Goal: Task Accomplishment & Management: Manage account settings

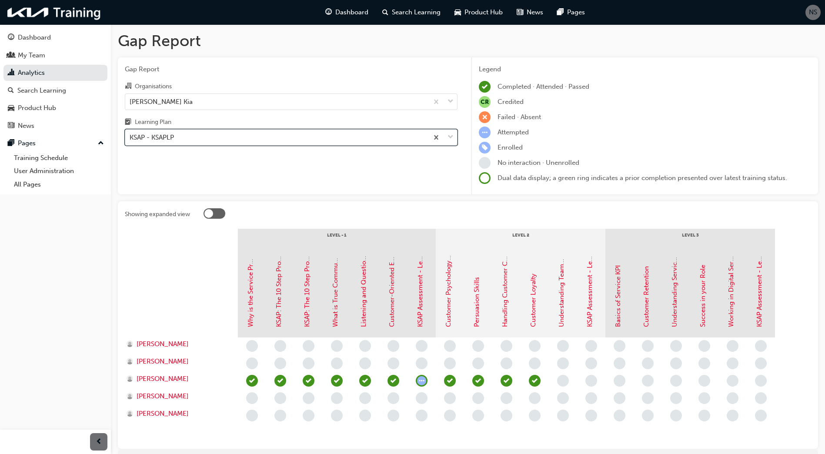
scroll to position [53, 0]
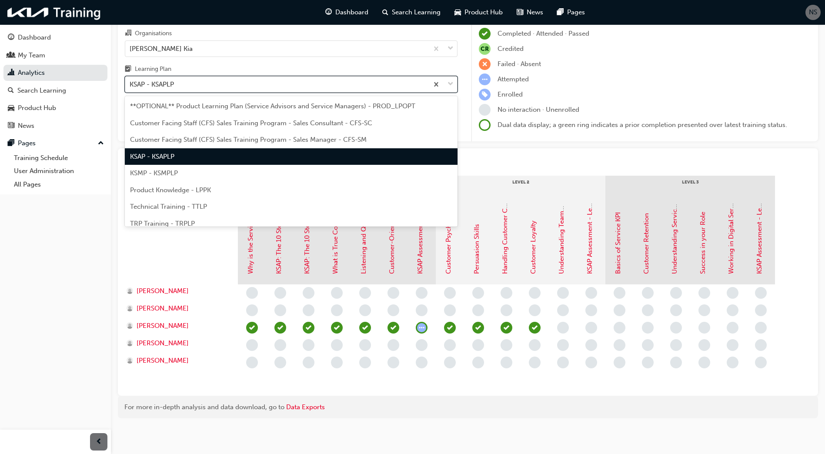
click at [186, 82] on div "KSAP - KSAPLP" at bounding box center [276, 84] width 303 height 15
click at [130, 82] on input "Learning Plan option KSAP - KSAPLP, selected. option KSAP - KSAPLP focused, 4 o…" at bounding box center [130, 83] width 1 height 7
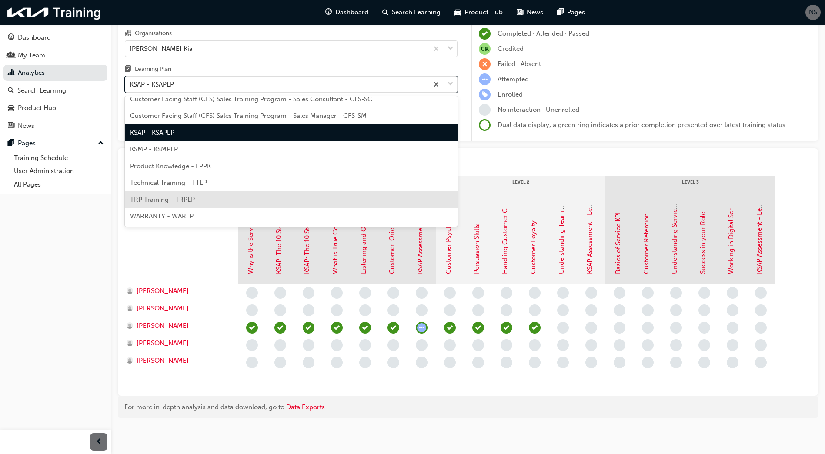
click at [173, 199] on span "TRP Training - TRPLP" at bounding box center [162, 200] width 65 height 8
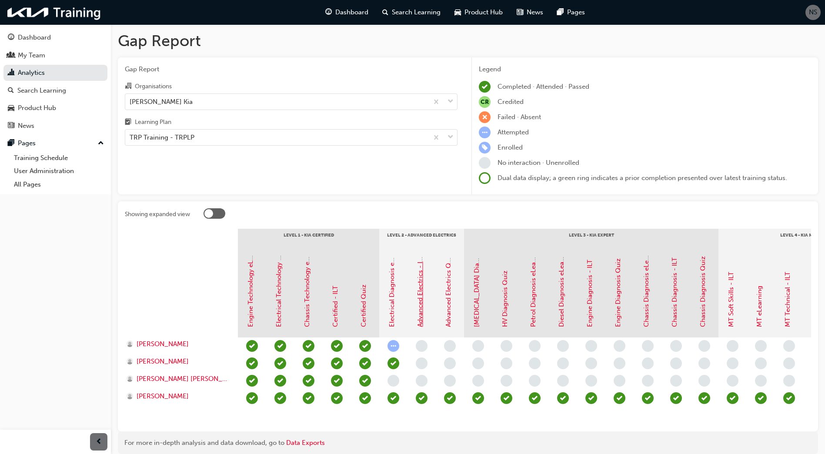
click at [421, 313] on link "Advanced Electrics - ILT" at bounding box center [420, 291] width 8 height 72
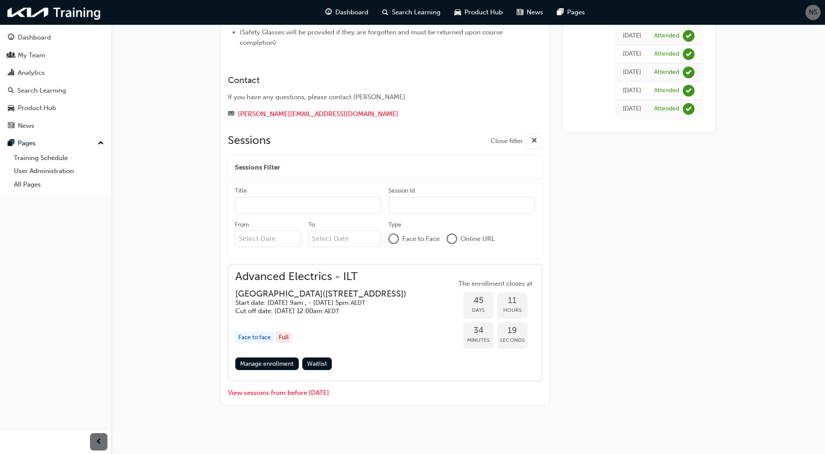
scroll to position [191, 0]
click at [280, 364] on link "Manage enrollment" at bounding box center [267, 364] width 64 height 13
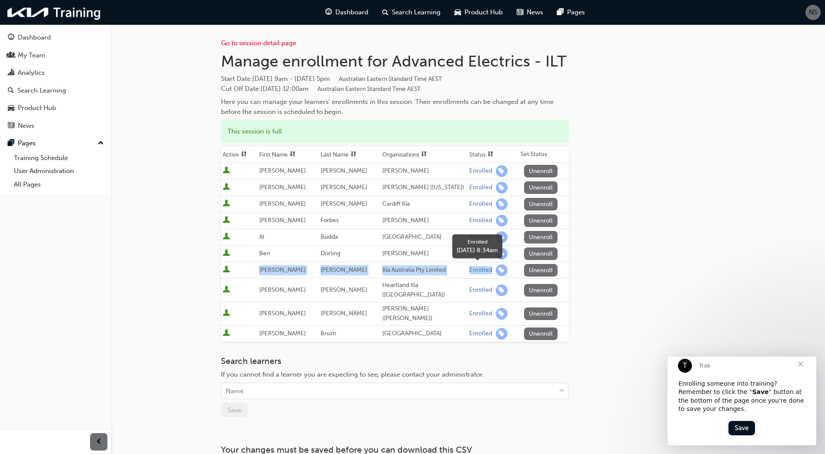
drag, startPoint x: 261, startPoint y: 271, endPoint x: 487, endPoint y: 271, distance: 225.8
click at [487, 271] on tr "[PERSON_NAME] Australia Pty Limited Enrolled Unenroll" at bounding box center [395, 270] width 348 height 17
click at [805, 372] on span "Close" at bounding box center [800, 363] width 31 height 31
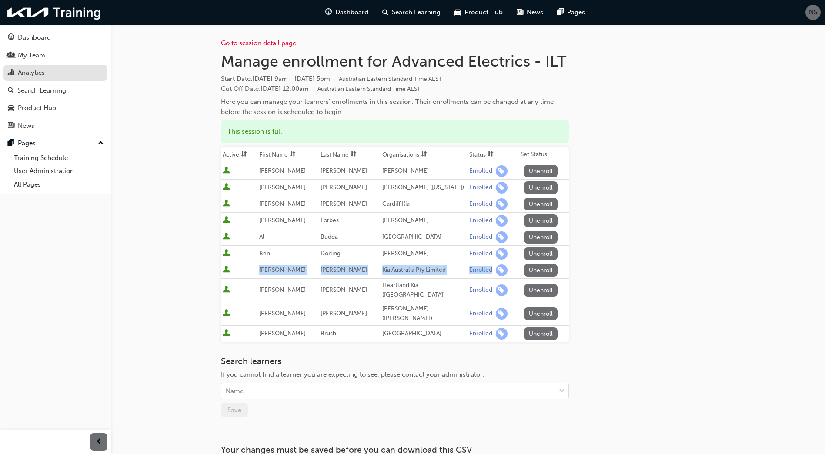
click at [23, 72] on div "Analytics" at bounding box center [31, 73] width 27 height 10
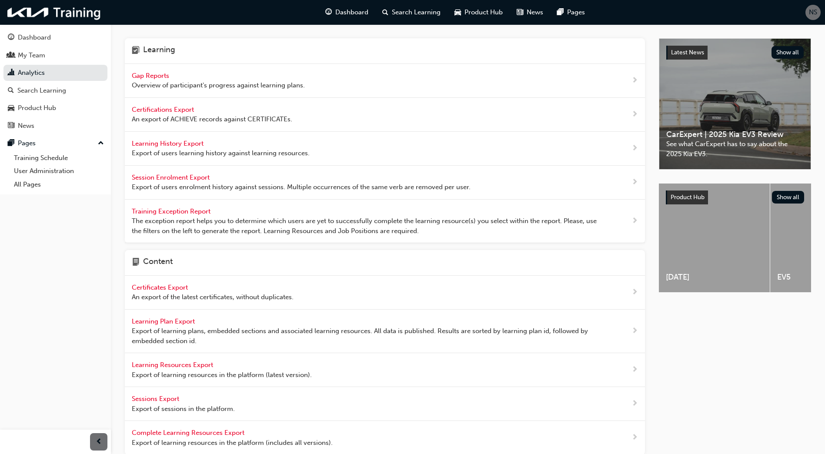
click at [156, 77] on span "Gap Reports" at bounding box center [151, 76] width 39 height 8
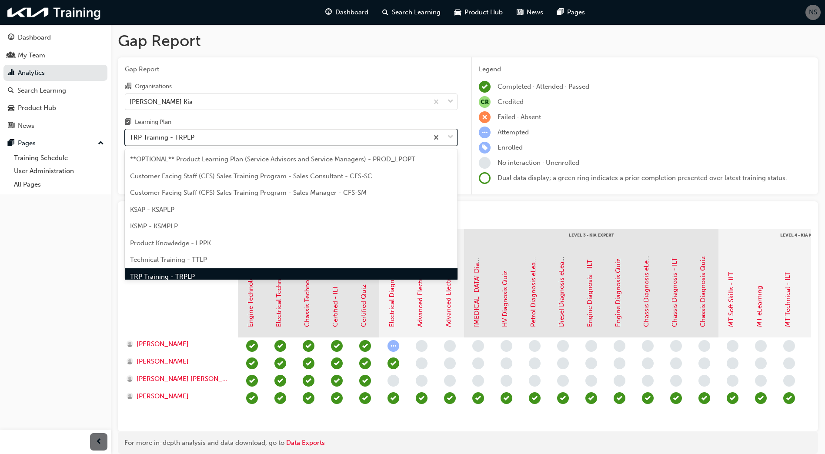
click at [165, 139] on div "TRP Training - TRPLP" at bounding box center [162, 138] width 65 height 10
click at [130, 139] on input "Learning Plan option TRP Training - TRPLP focused, 8 of 9. 9 results available.…" at bounding box center [130, 137] width 1 height 7
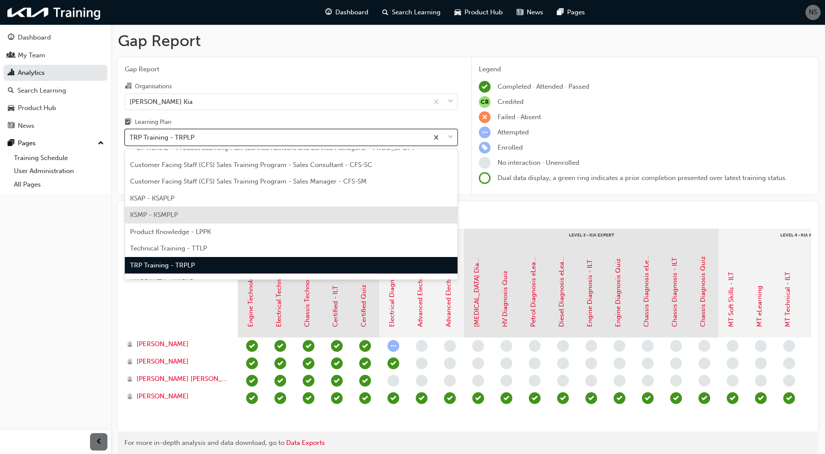
scroll to position [24, 0]
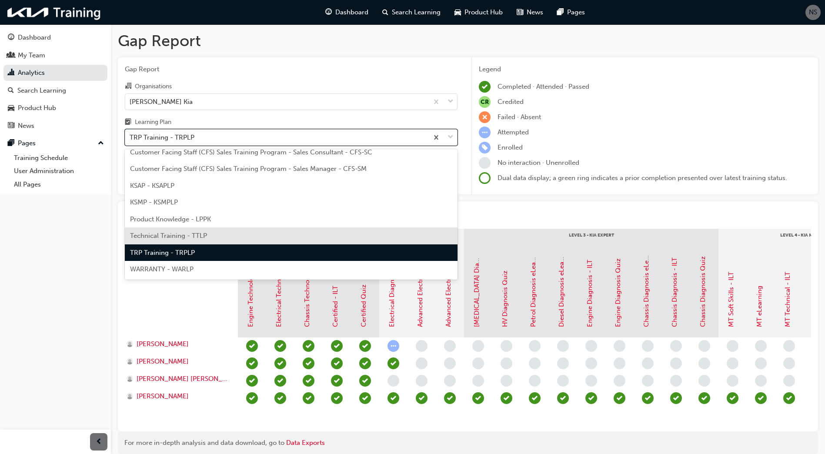
click at [191, 237] on span "Technical Training - TTLP" at bounding box center [168, 236] width 77 height 8
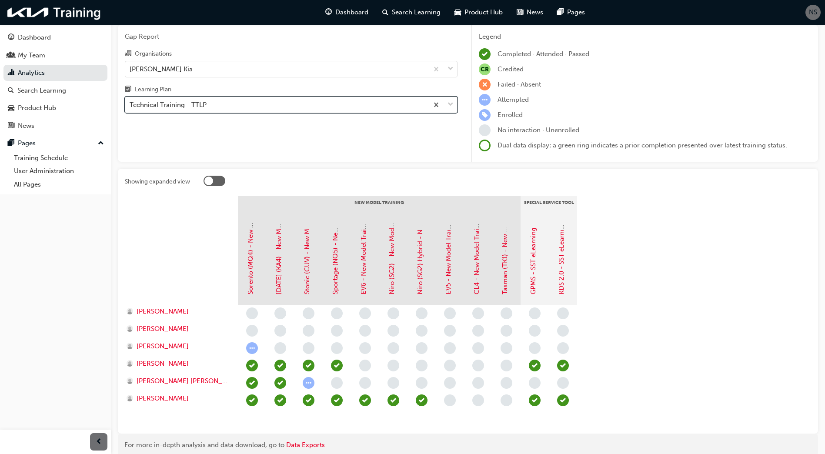
scroll to position [70, 0]
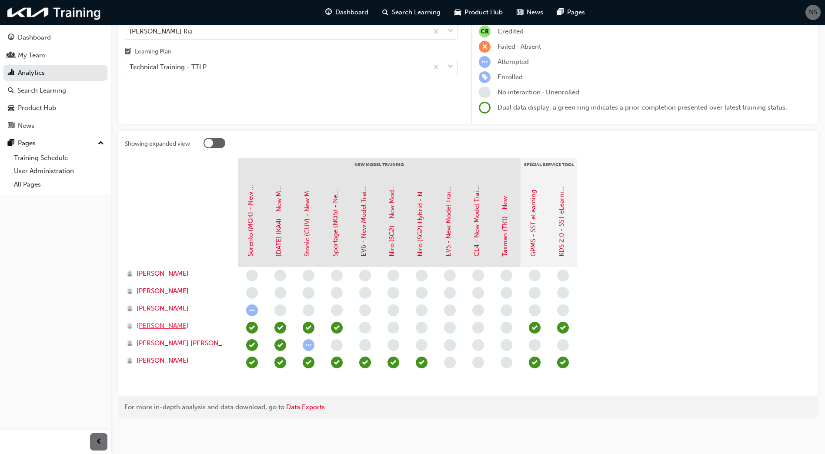
click at [164, 326] on span "[PERSON_NAME]" at bounding box center [163, 326] width 52 height 10
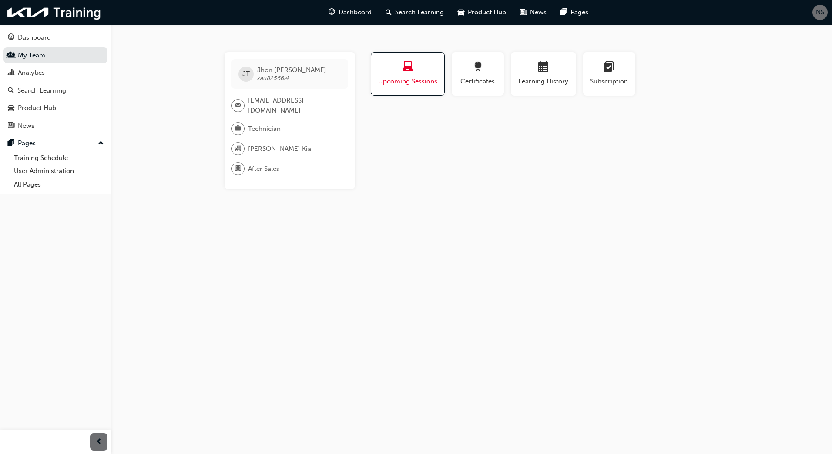
click at [408, 74] on span "laptop-icon" at bounding box center [407, 68] width 10 height 12
click at [37, 93] on div "Search Learning" at bounding box center [41, 91] width 49 height 10
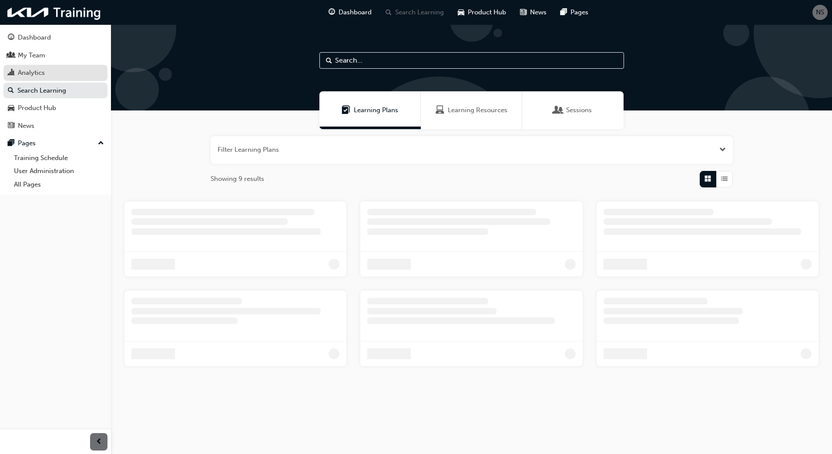
click at [48, 68] on div "Analytics" at bounding box center [55, 72] width 95 height 11
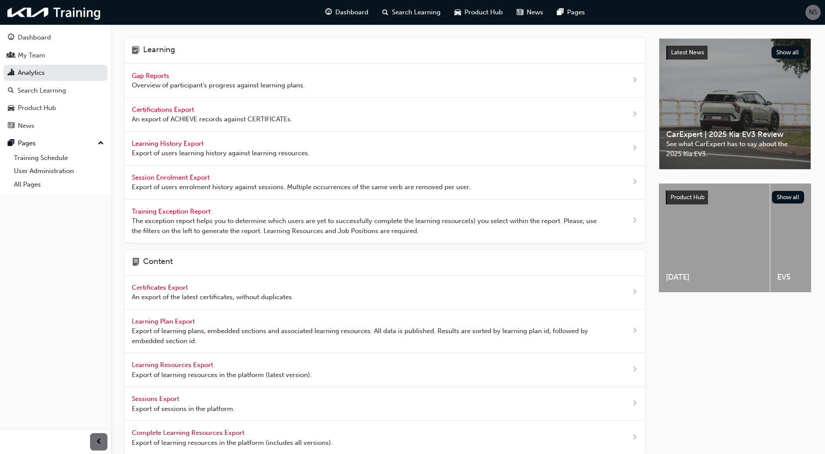
click at [156, 79] on span "Gap Reports" at bounding box center [151, 76] width 39 height 8
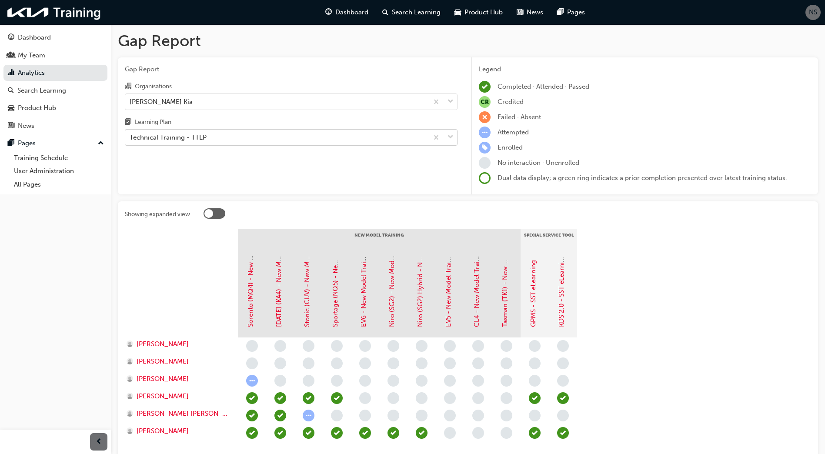
click at [165, 136] on div "Technical Training - TTLP" at bounding box center [168, 138] width 77 height 10
click at [130, 136] on input "Learning Plan Technical Training - TTLP" at bounding box center [130, 137] width 1 height 7
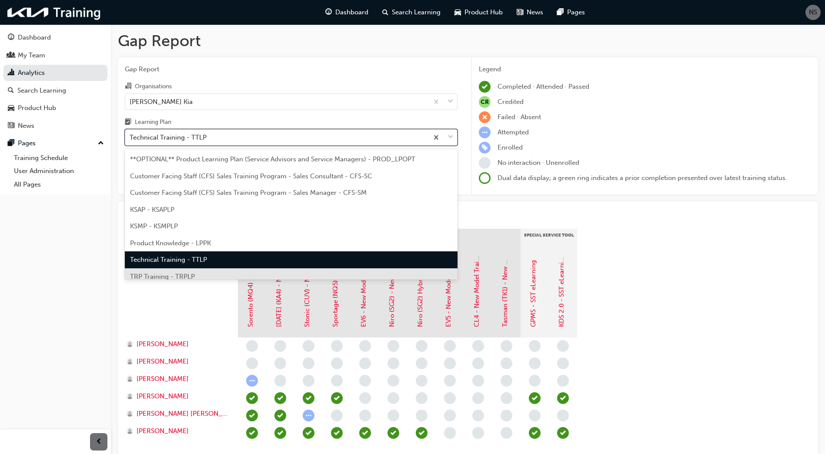
click at [157, 275] on span "TRP Training - TRPLP" at bounding box center [162, 277] width 65 height 8
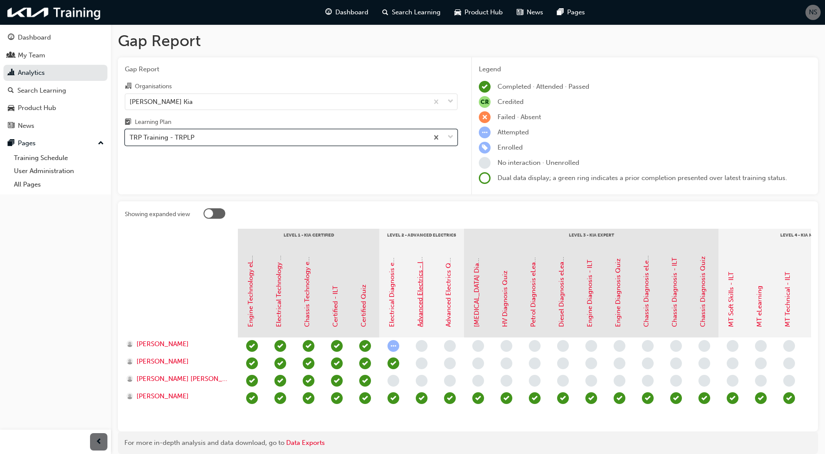
click at [422, 314] on link "Advanced Electrics - ILT" at bounding box center [420, 291] width 8 height 72
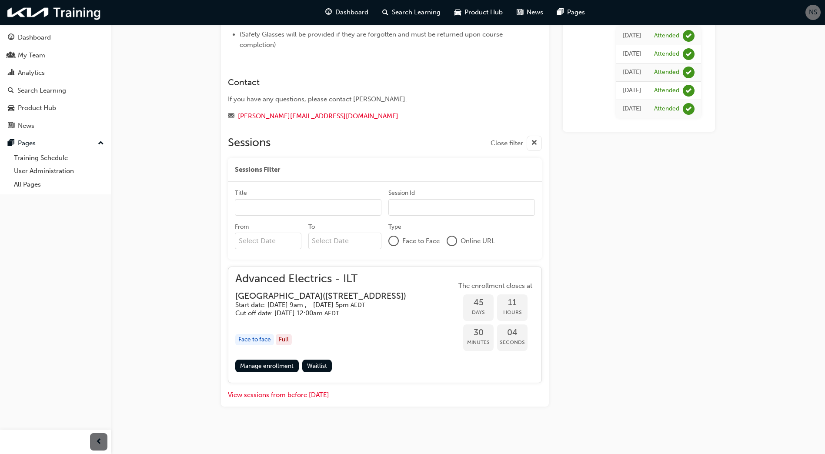
scroll to position [191, 0]
click at [264, 359] on link "Manage enrollment" at bounding box center [267, 364] width 64 height 13
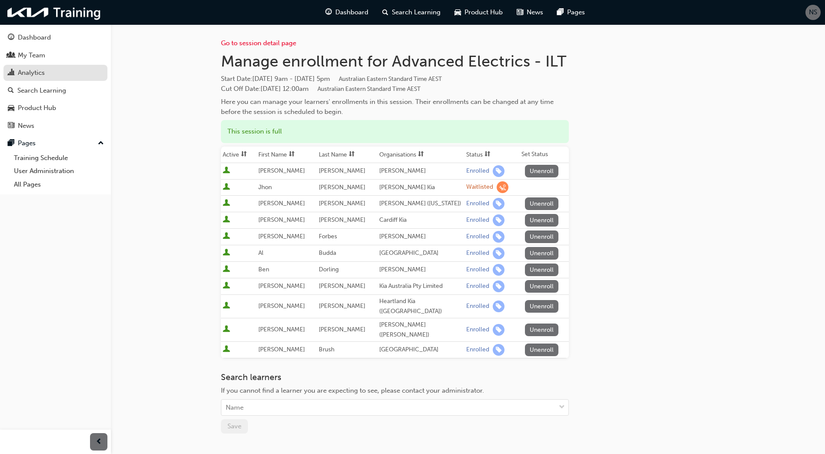
click at [37, 73] on div "Analytics" at bounding box center [31, 73] width 27 height 10
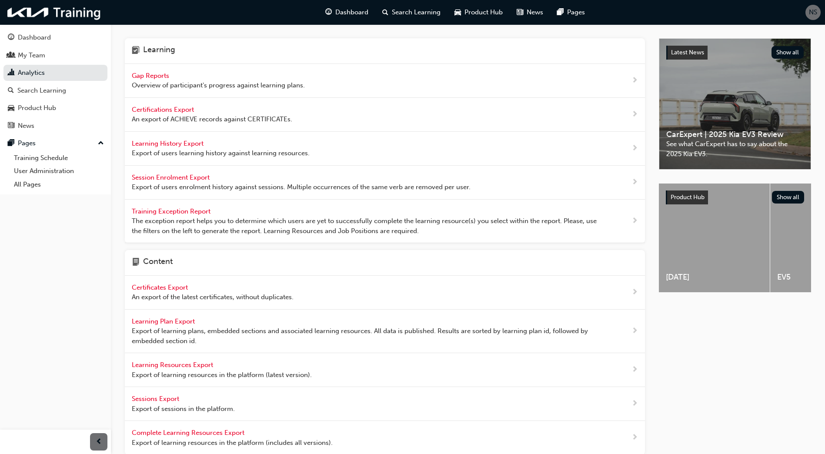
click at [164, 80] on div "Gap Reports Overview of participant's progress against learning plans." at bounding box center [218, 81] width 173 height 20
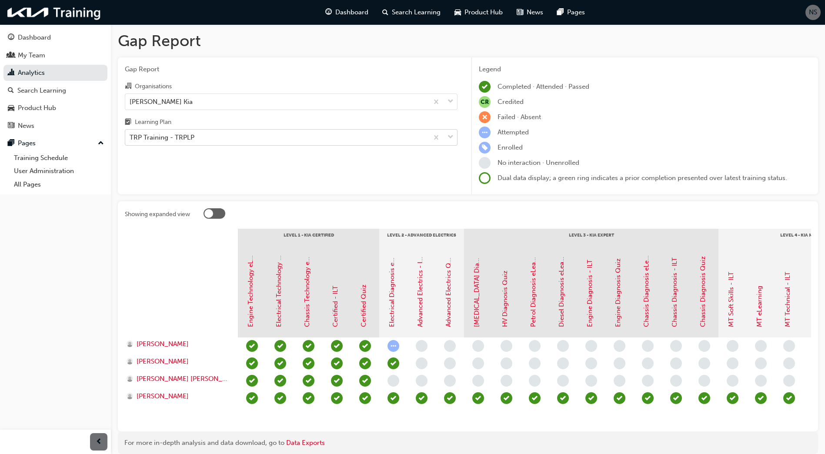
click at [149, 135] on div "TRP Training - TRPLP" at bounding box center [162, 138] width 65 height 10
click at [130, 135] on input "Learning Plan TRP Training - TRPLP" at bounding box center [130, 137] width 1 height 7
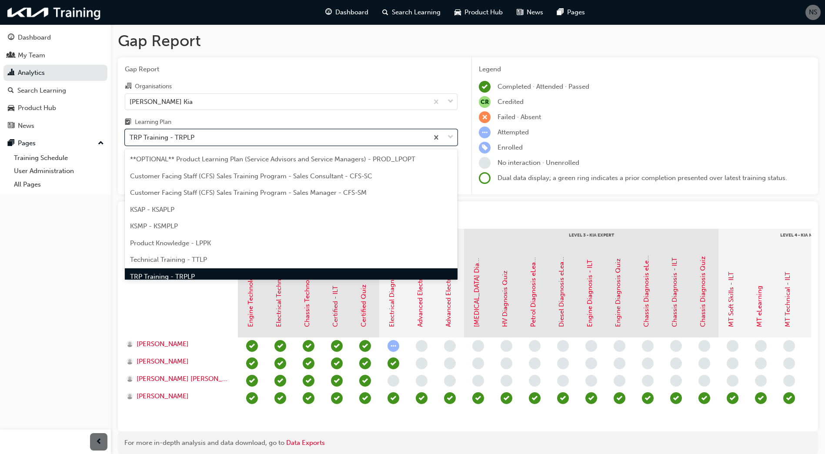
scroll to position [11, 0]
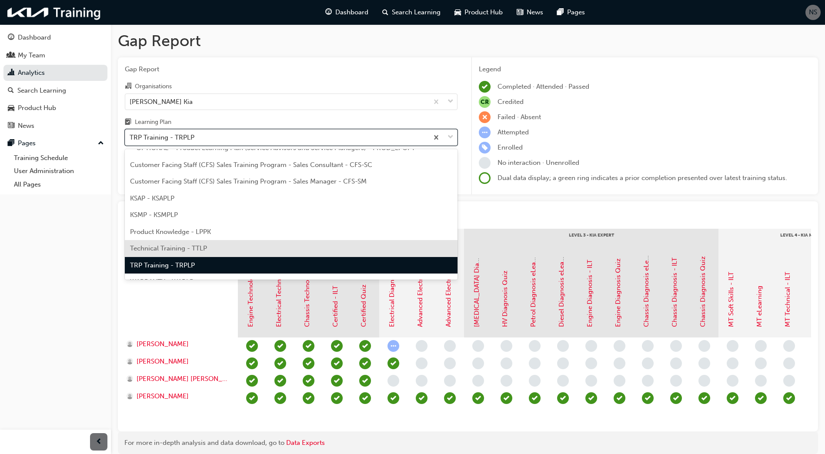
click at [187, 244] on div "Technical Training - TTLP" at bounding box center [291, 248] width 333 height 17
